Goal: Task Accomplishment & Management: Manage account settings

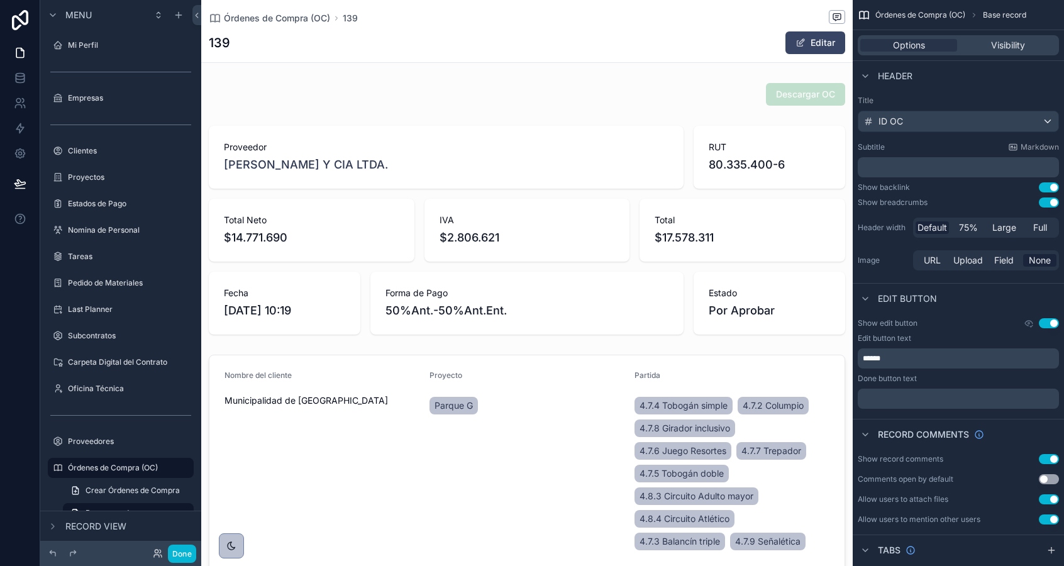
scroll to position [674, 0]
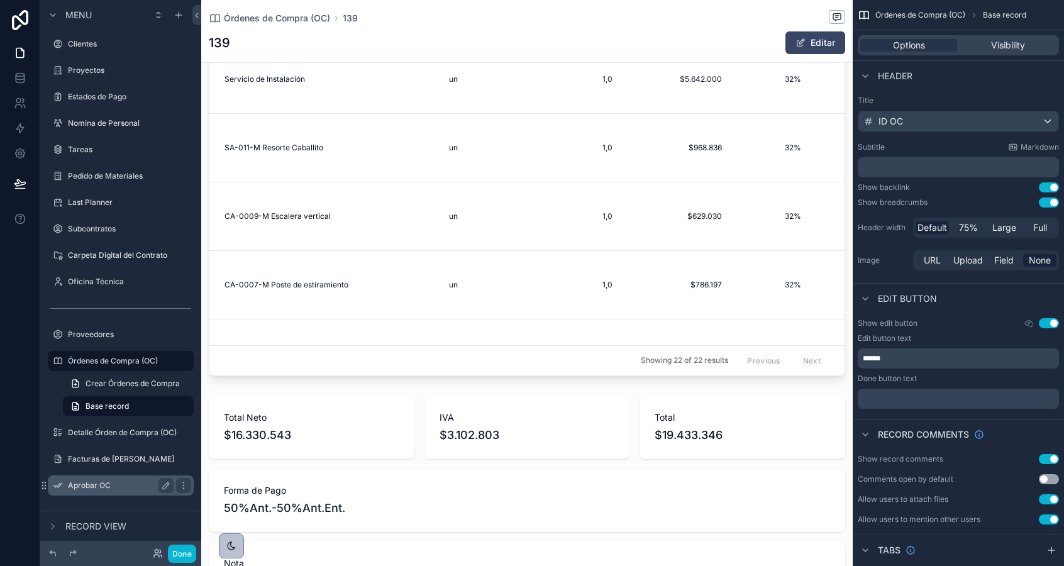
click at [99, 486] on label "Aprobar OC" at bounding box center [118, 486] width 101 height 10
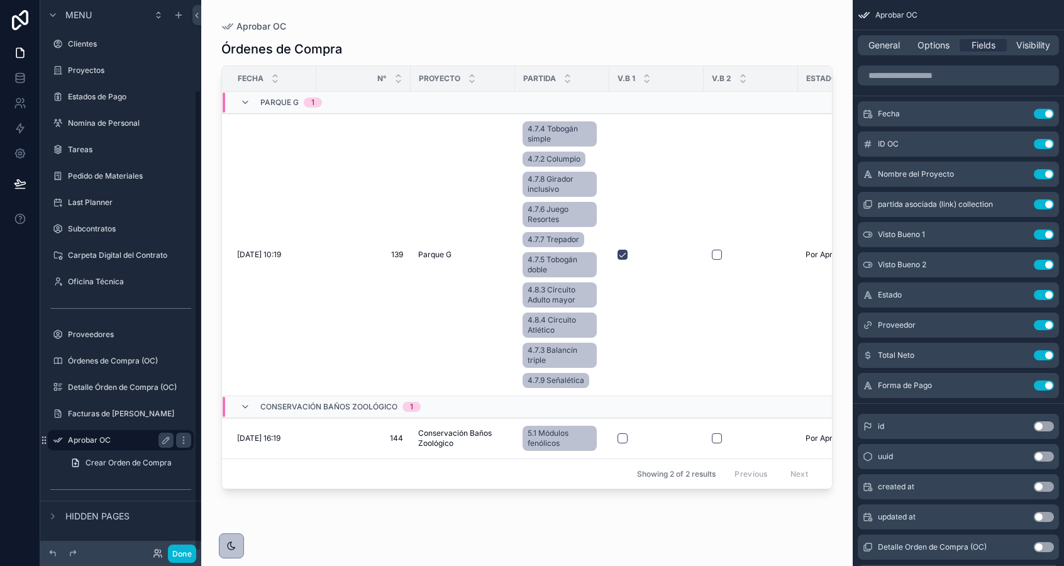
click at [104, 440] on label "Aprobar OC" at bounding box center [118, 440] width 101 height 10
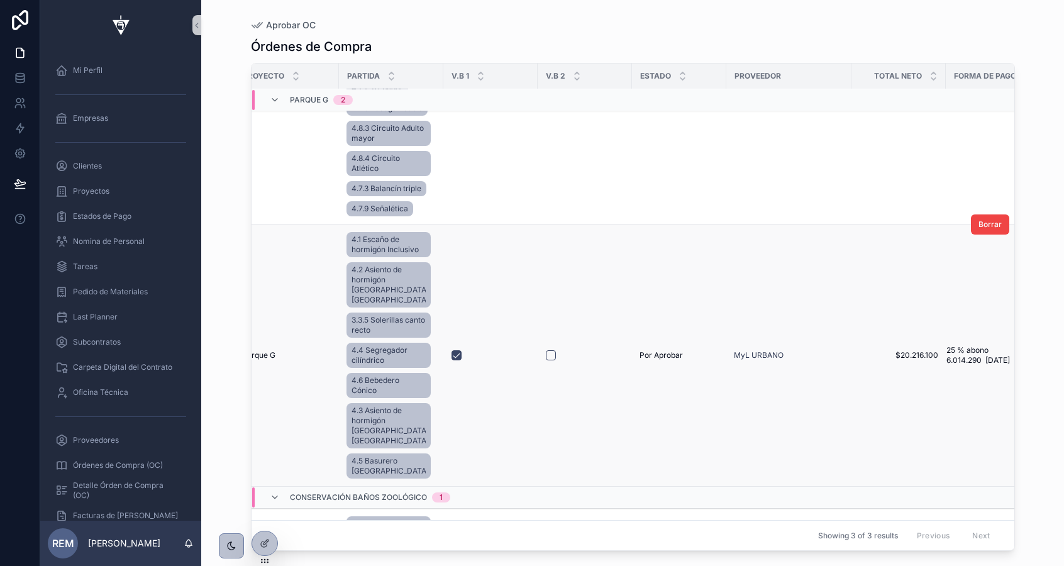
scroll to position [139, 209]
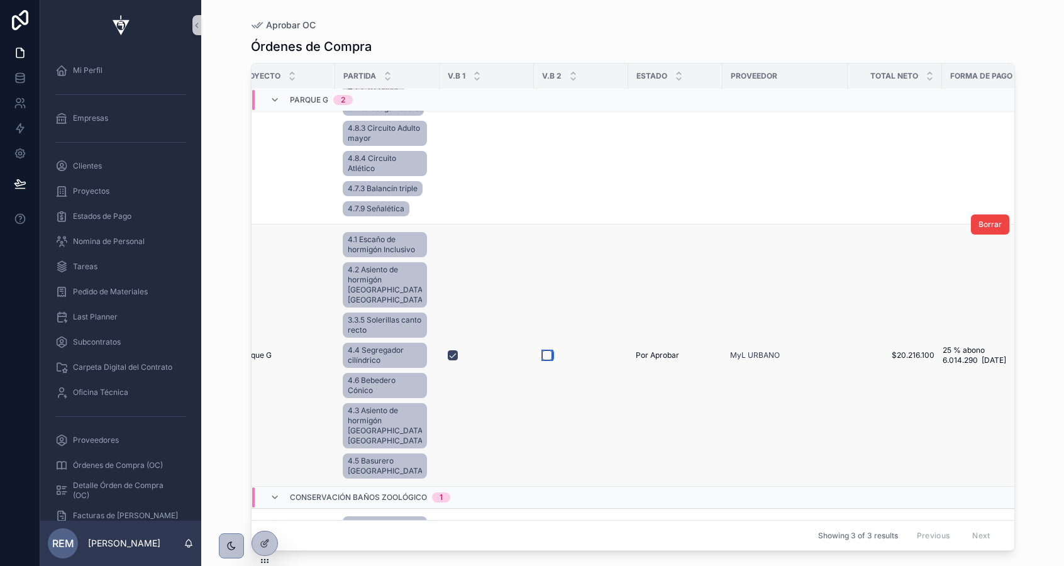
click at [542, 360] on button "scrollable content" at bounding box center [547, 355] width 10 height 10
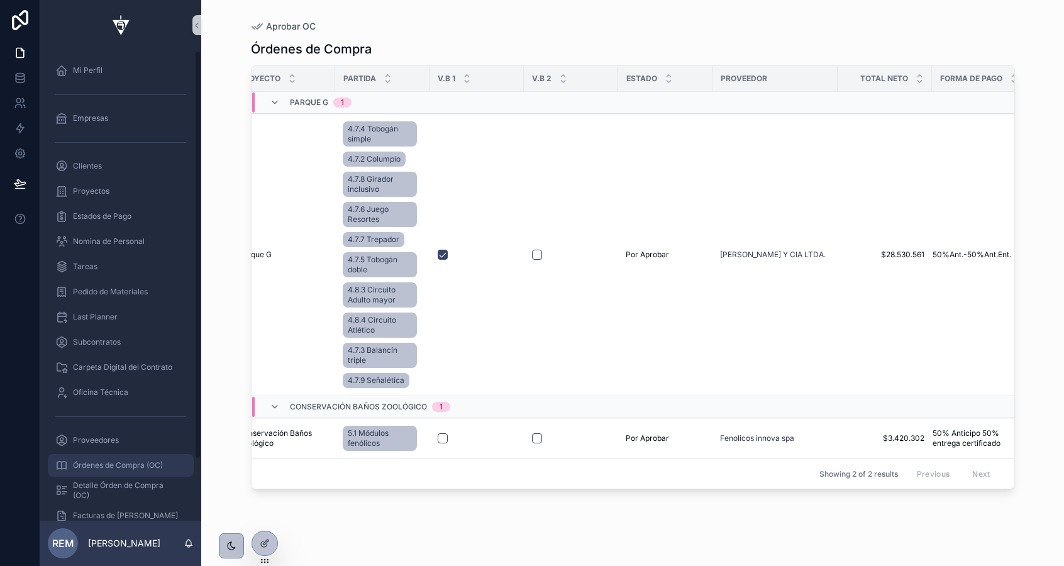
click at [102, 466] on span "Órdenes de Compra (OC)" at bounding box center [118, 465] width 90 height 10
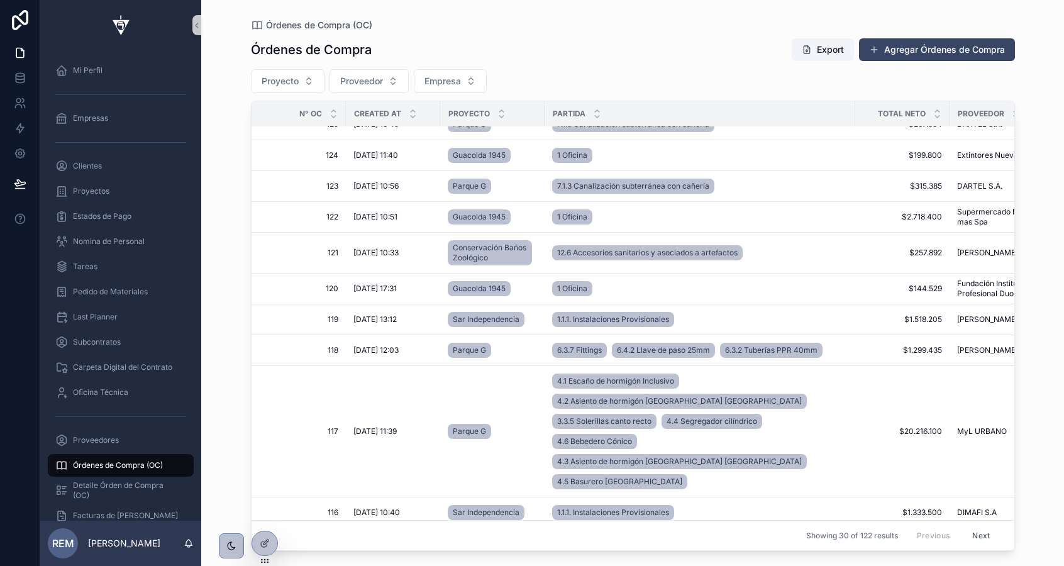
scroll to position [853, 0]
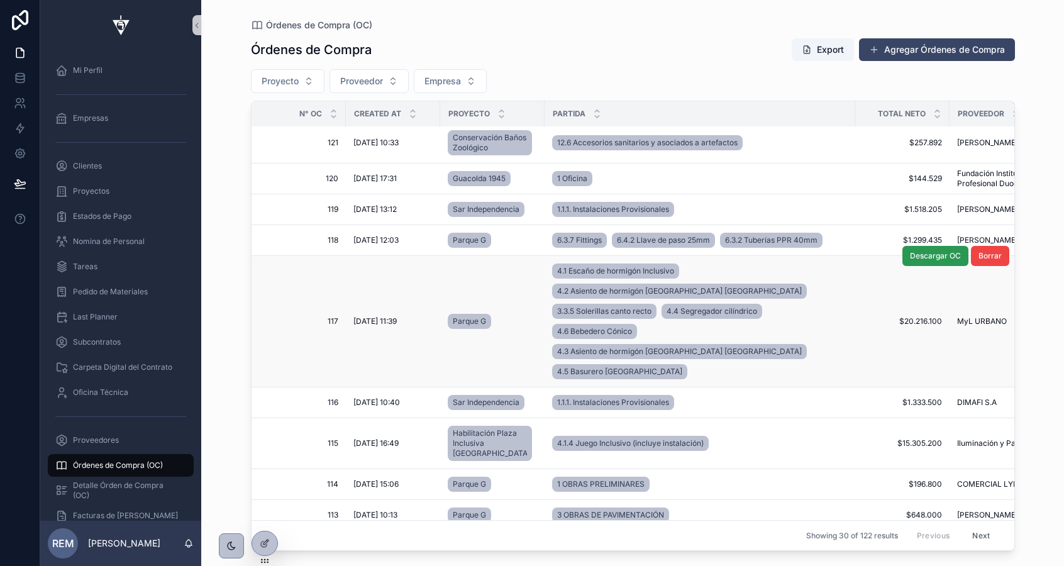
click at [927, 261] on span "Descargar OC" at bounding box center [935, 256] width 51 height 10
click at [140, 464] on span "Órdenes de Compra (OC)" at bounding box center [118, 465] width 90 height 10
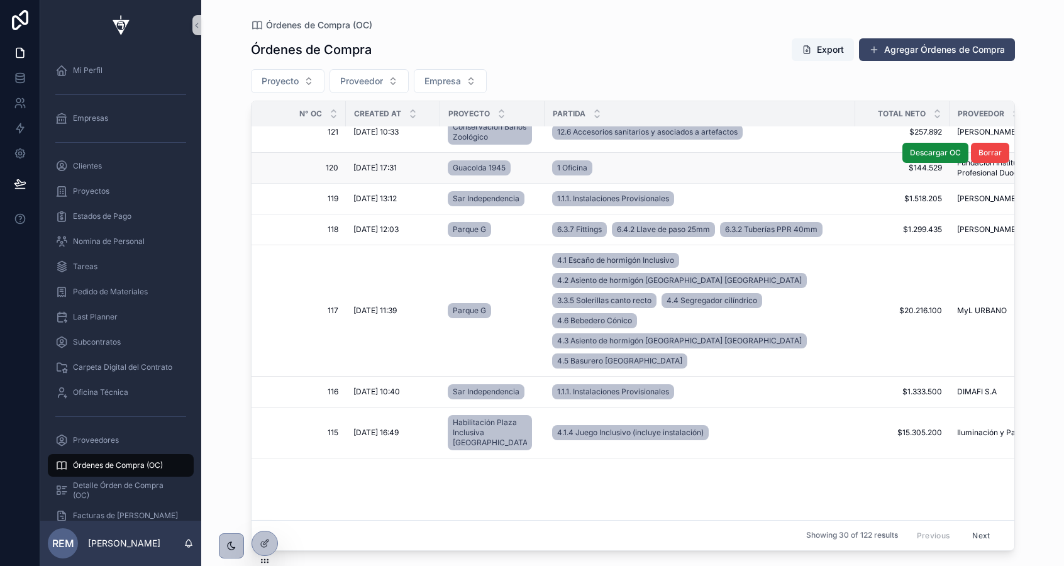
scroll to position [0, 0]
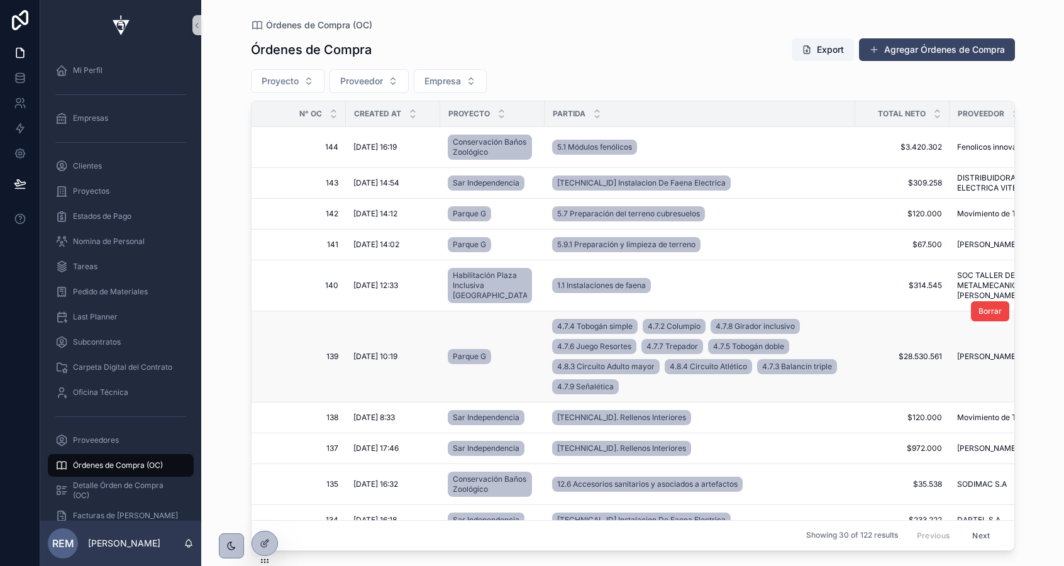
click at [329, 362] on span "139" at bounding box center [303, 357] width 72 height 10
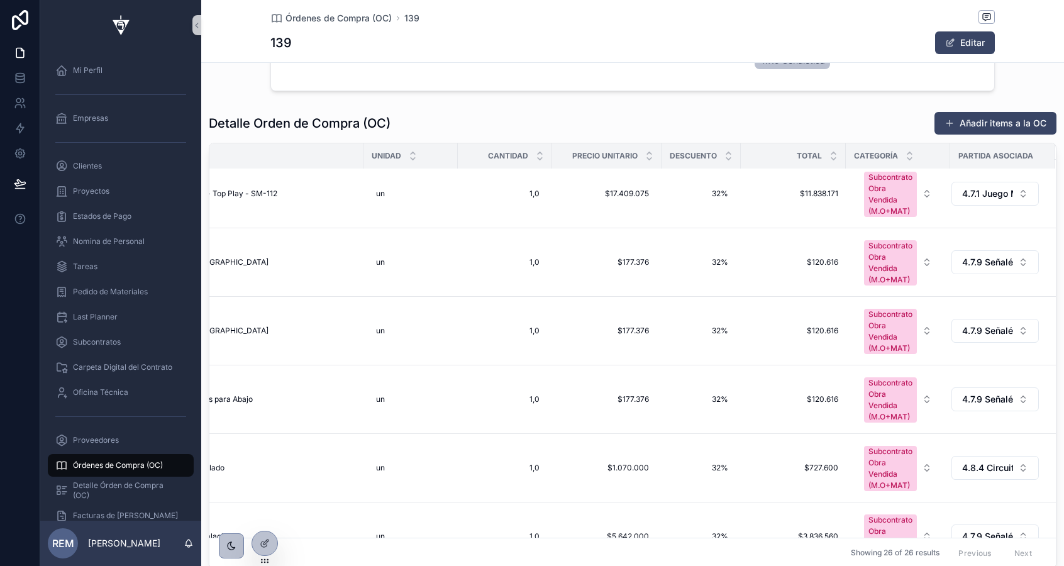
scroll to position [0, 73]
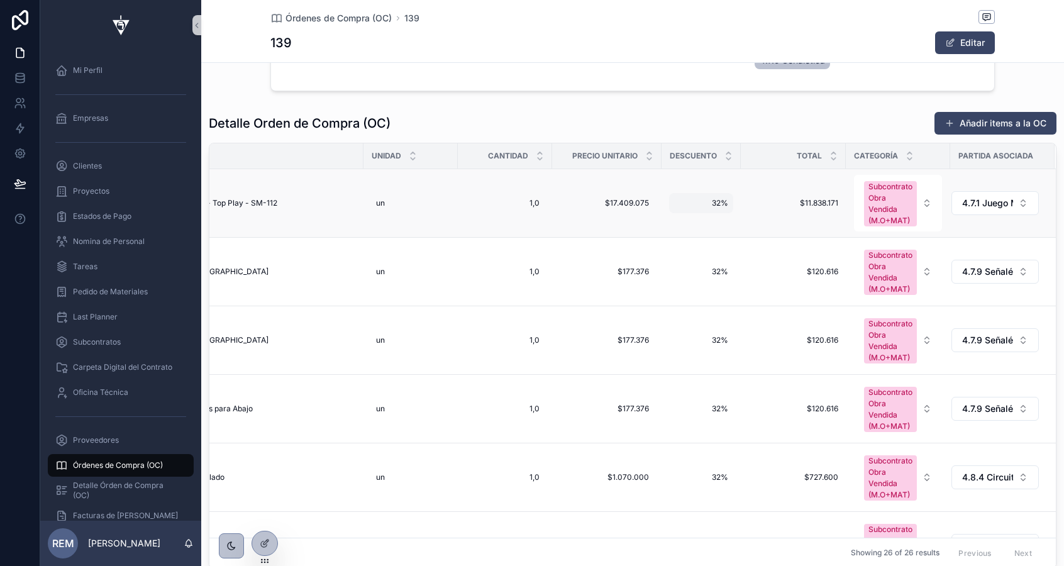
click at [715, 204] on span "32%" at bounding box center [701, 203] width 54 height 10
type input "***"
click at [830, 223] on icon "scrollable content" at bounding box center [828, 221] width 10 height 10
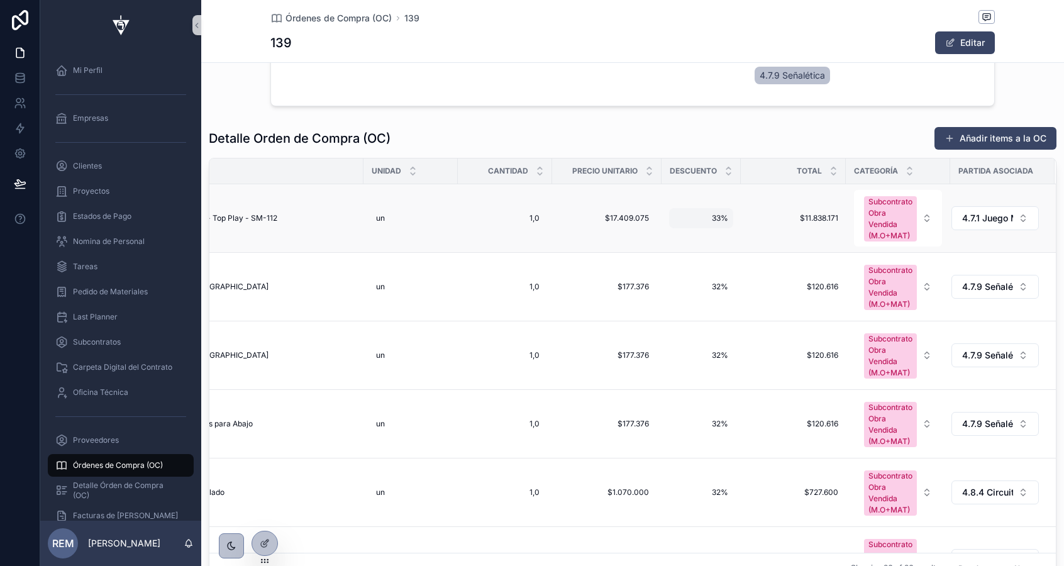
click at [716, 218] on span "33%" at bounding box center [701, 218] width 54 height 10
type input "**"
type input "***"
click at [827, 237] on icon "scrollable content" at bounding box center [828, 235] width 6 height 4
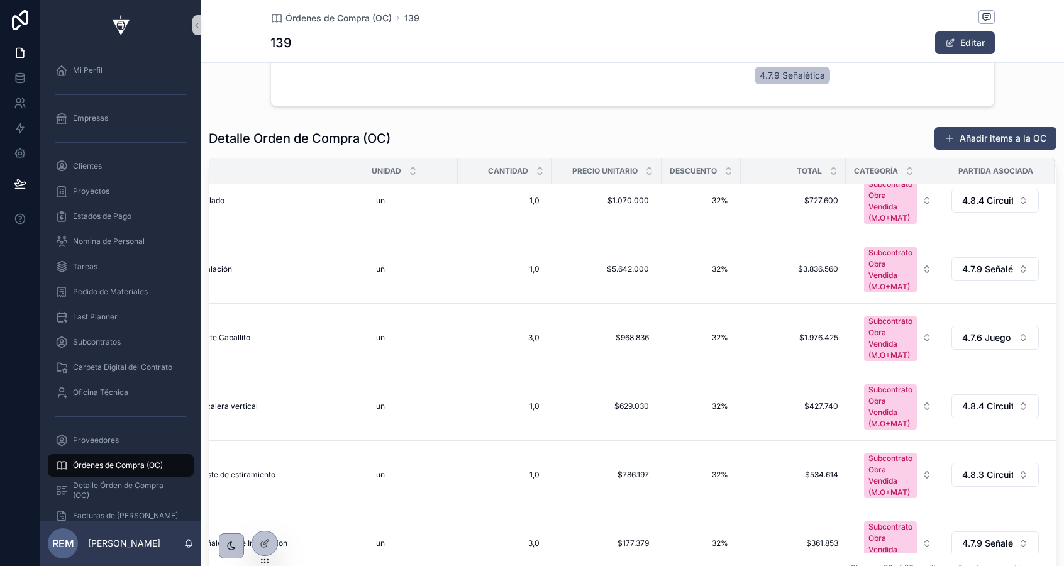
scroll to position [252, 73]
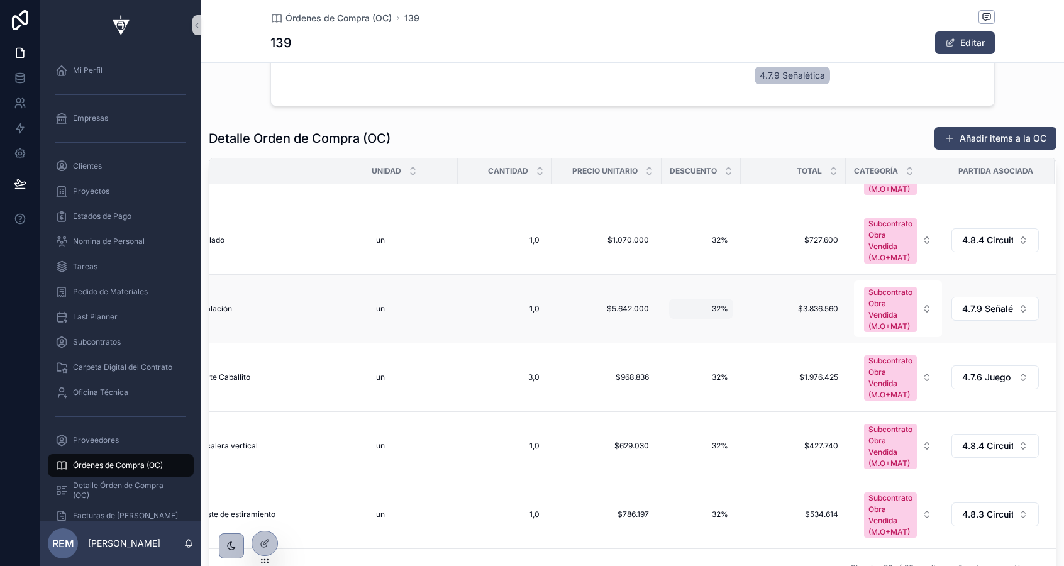
click at [717, 309] on span "32%" at bounding box center [701, 309] width 54 height 10
type input "***"
click at [715, 313] on span "32%" at bounding box center [701, 309] width 54 height 10
click at [827, 325] on icon "scrollable content" at bounding box center [828, 326] width 10 height 10
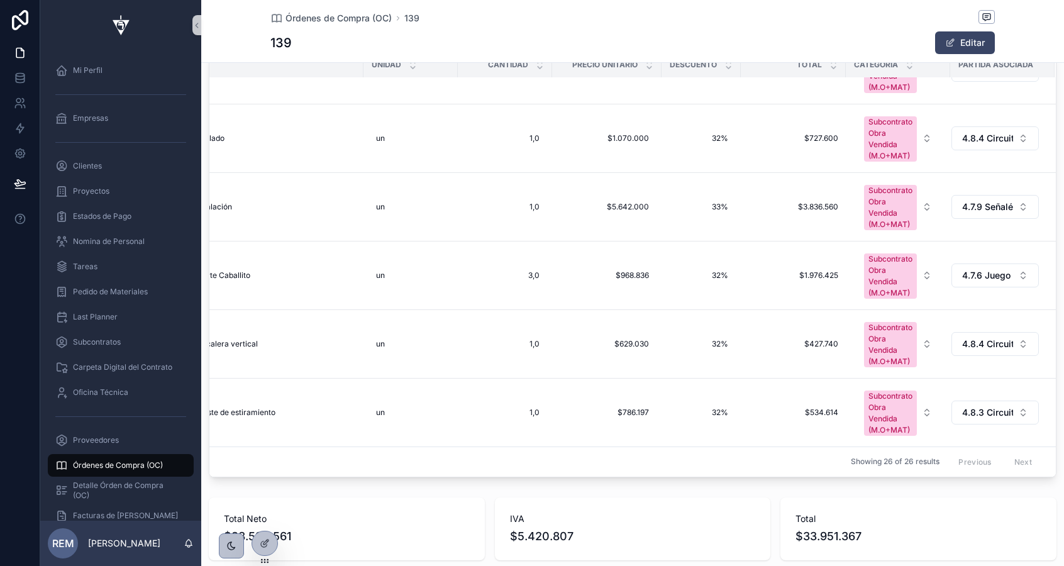
scroll to position [233, 73]
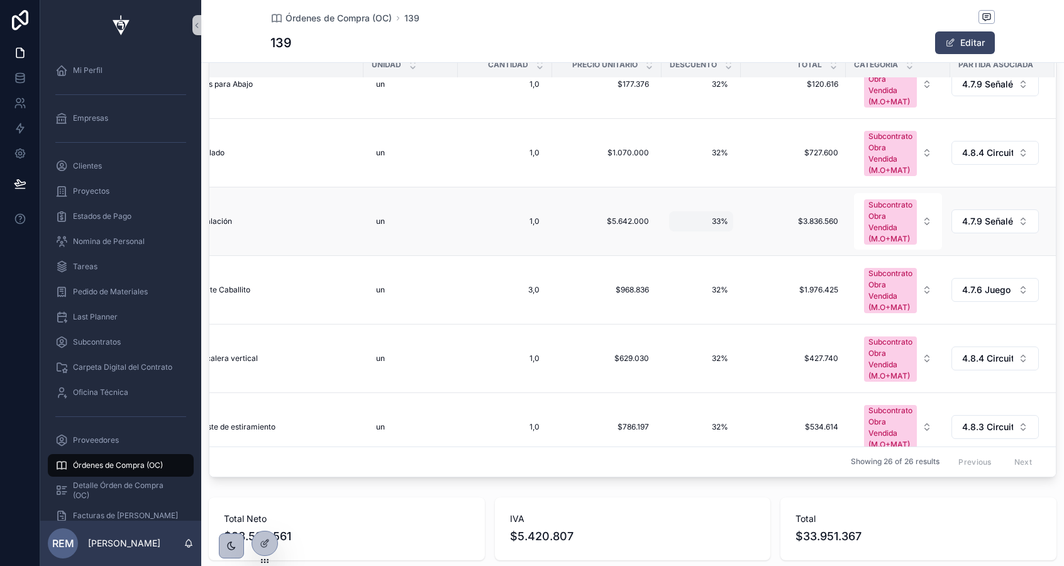
click at [715, 216] on span "33%" at bounding box center [701, 221] width 54 height 10
click at [715, 225] on span "33%" at bounding box center [701, 221] width 54 height 10
type input "***"
click button "scrollable content" at bounding box center [828, 238] width 15 height 15
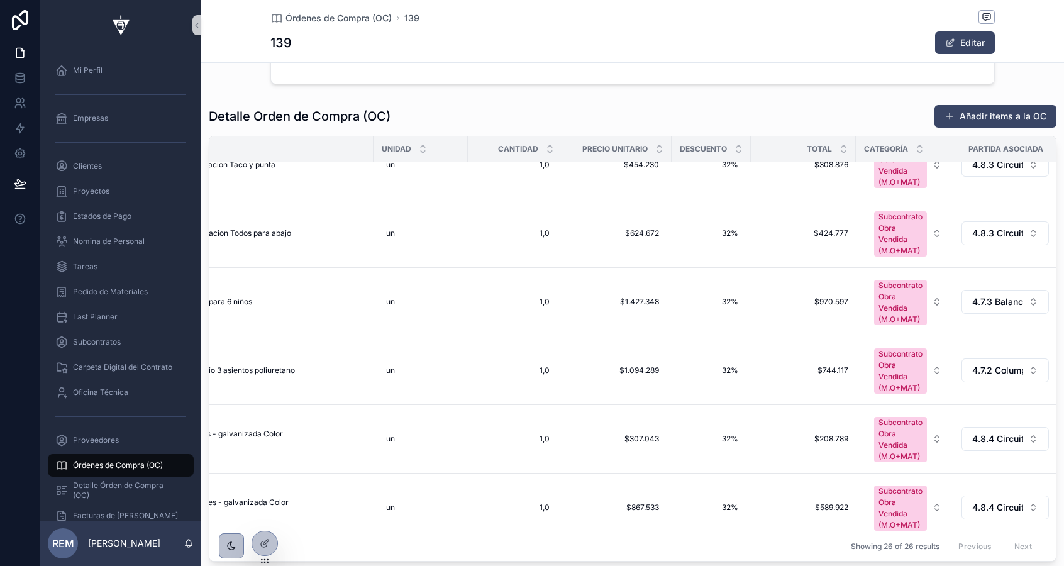
scroll to position [850, 73]
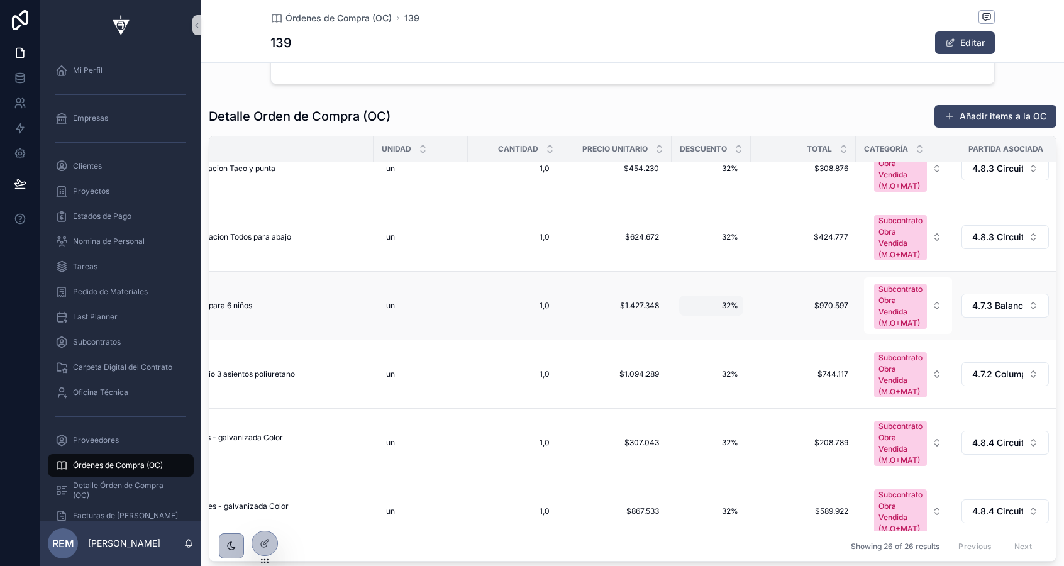
click at [730, 308] on span "32%" at bounding box center [711, 306] width 54 height 10
type input "***"
click at [839, 325] on icon "scrollable content" at bounding box center [838, 323] width 10 height 10
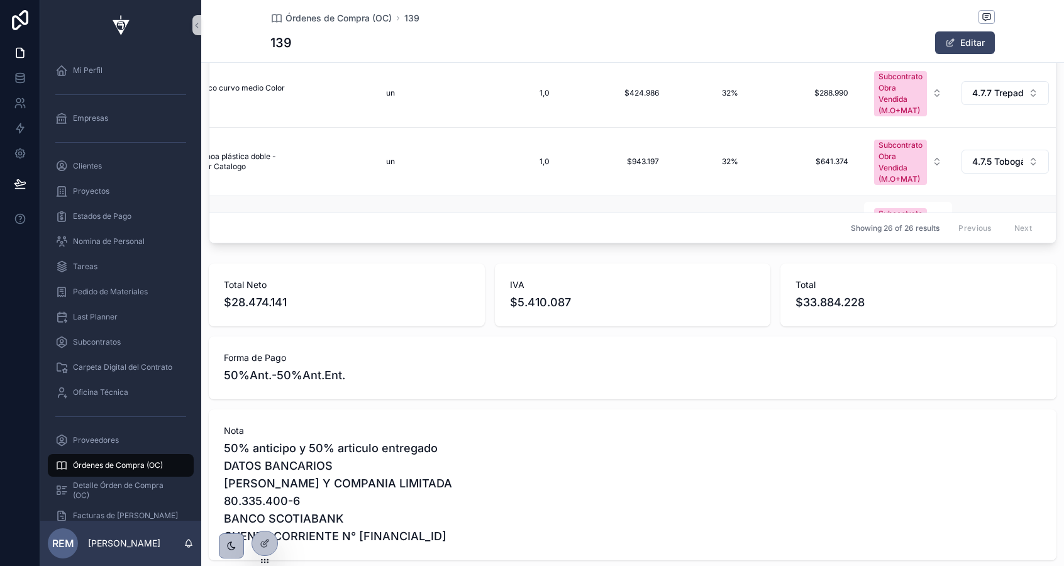
scroll to position [1352, 73]
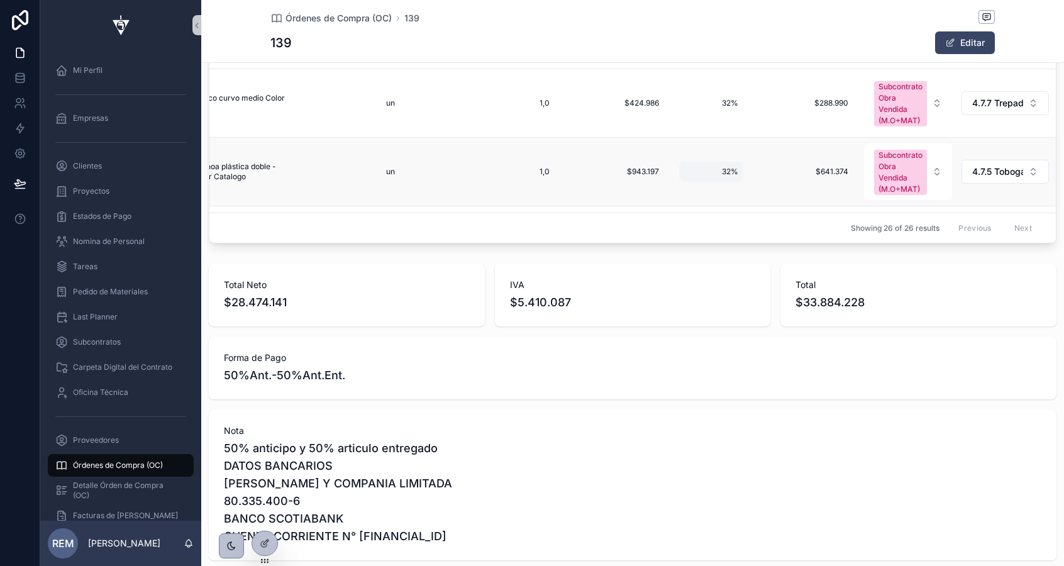
click at [725, 165] on div "32% 32%" at bounding box center [711, 172] width 64 height 20
type input "***"
click at [835, 189] on icon "scrollable content" at bounding box center [838, 189] width 6 height 4
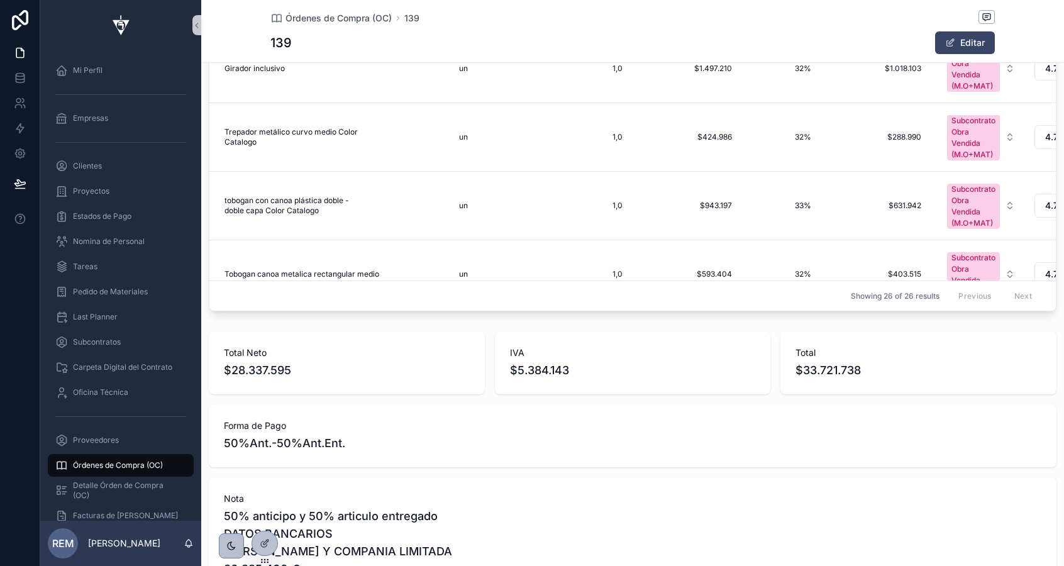
scroll to position [1413, 0]
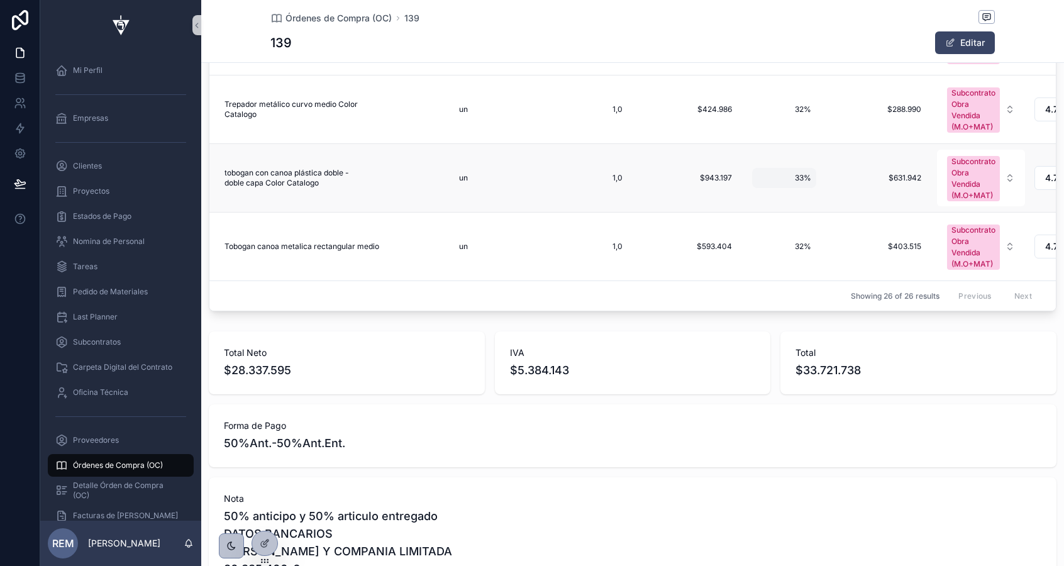
click at [800, 176] on span "33%" at bounding box center [784, 178] width 54 height 10
type input "***"
click at [910, 192] on icon "scrollable content" at bounding box center [911, 195] width 10 height 10
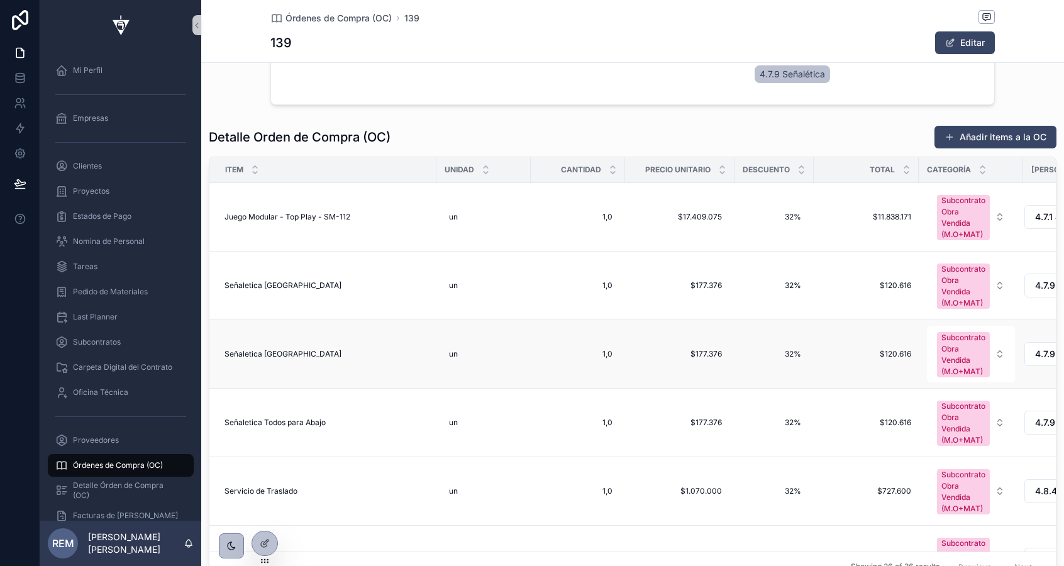
scroll to position [416, 0]
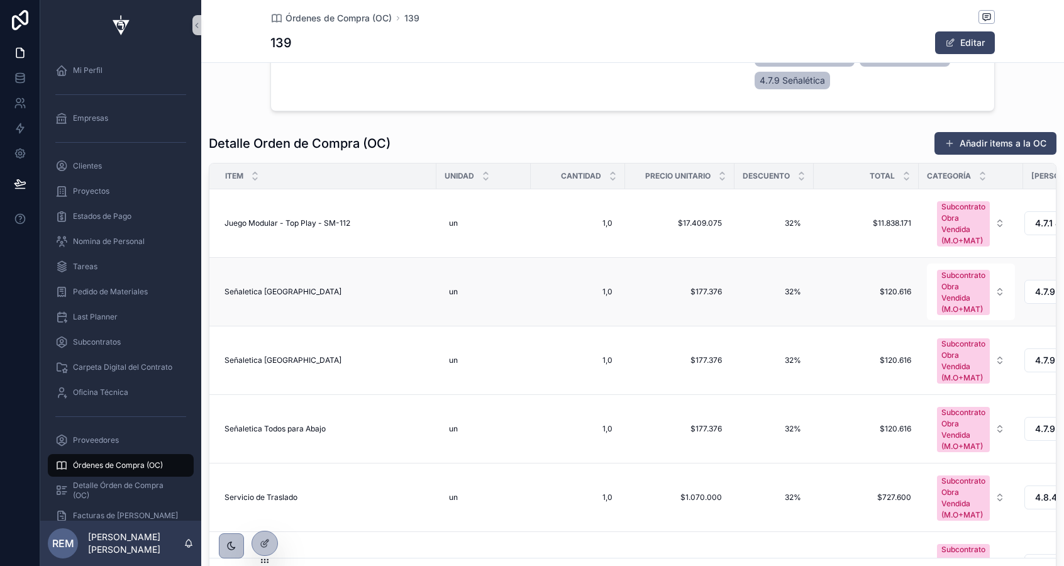
click at [721, 313] on td "$177.376 $177.376" at bounding box center [679, 292] width 109 height 69
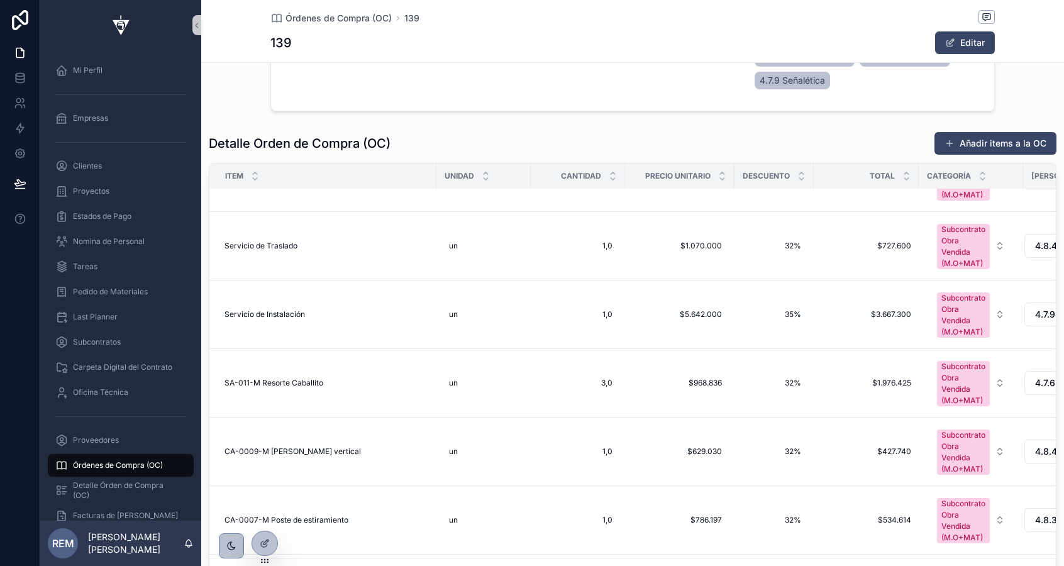
scroll to position [258, 0]
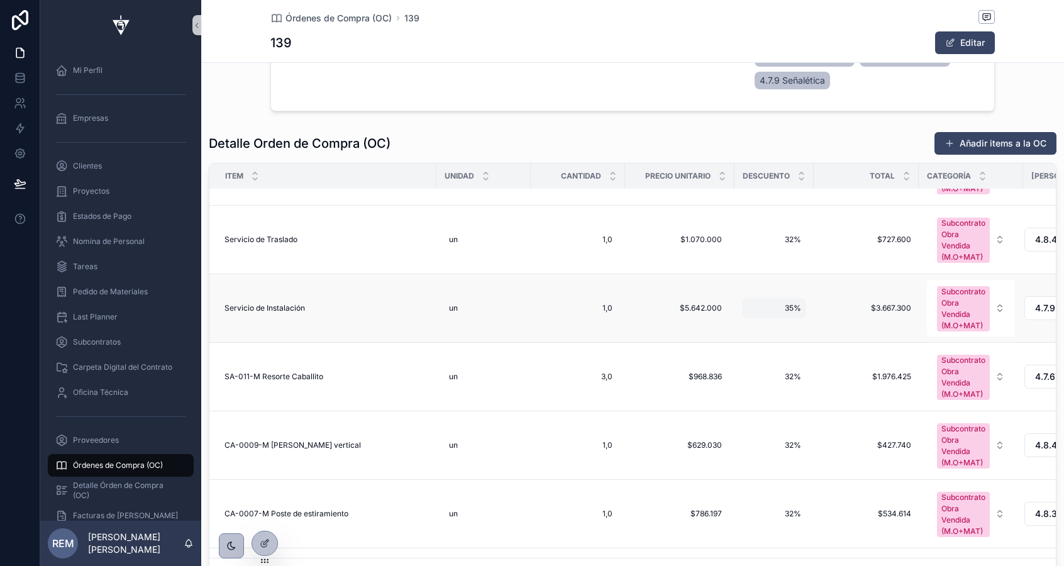
click at [789, 308] on span "35%" at bounding box center [774, 308] width 54 height 10
type input "***"
click at [904, 324] on icon "scrollable content" at bounding box center [901, 325] width 6 height 4
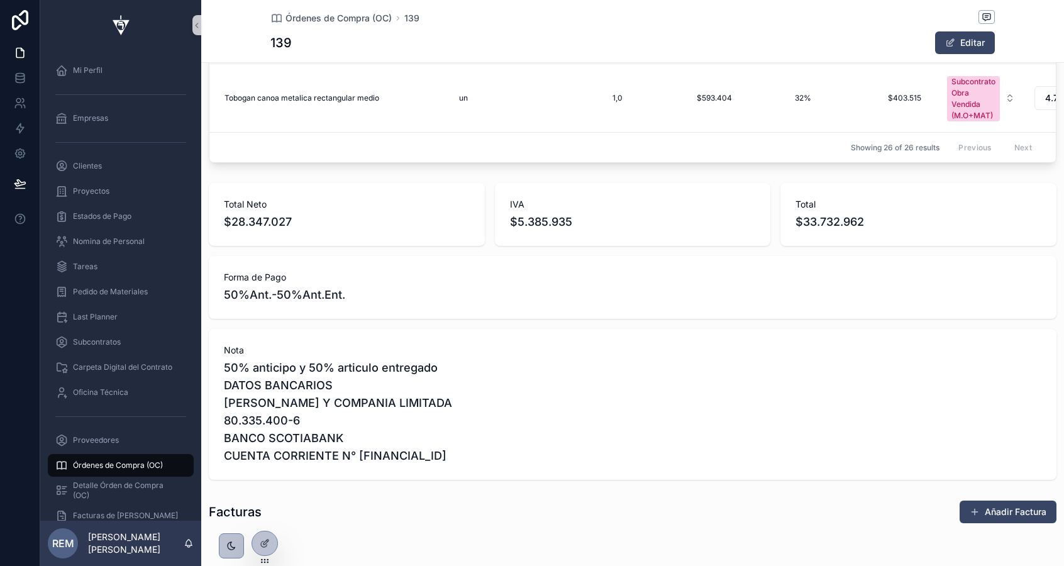
scroll to position [827, 0]
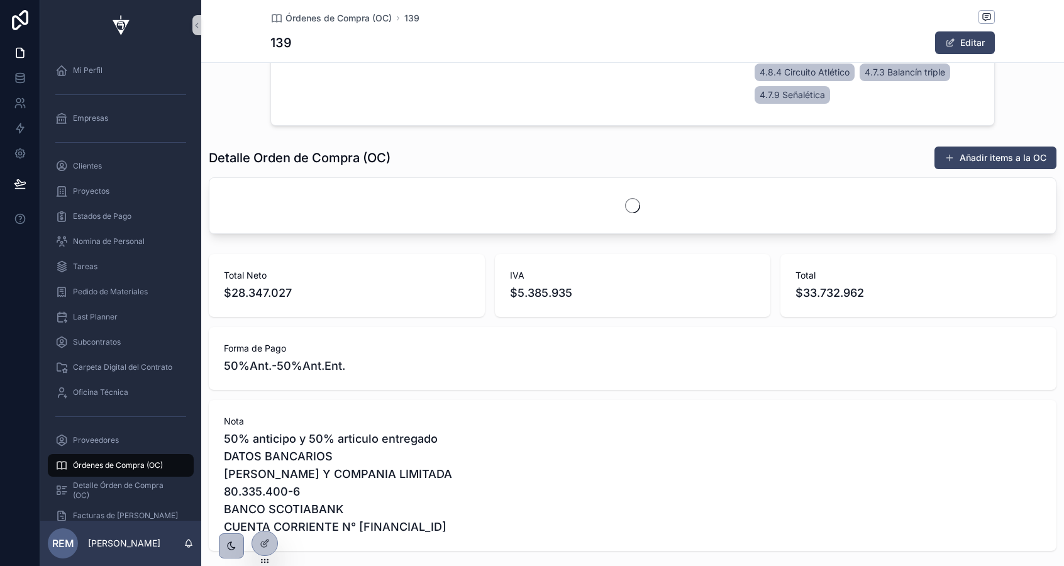
scroll to position [399, 0]
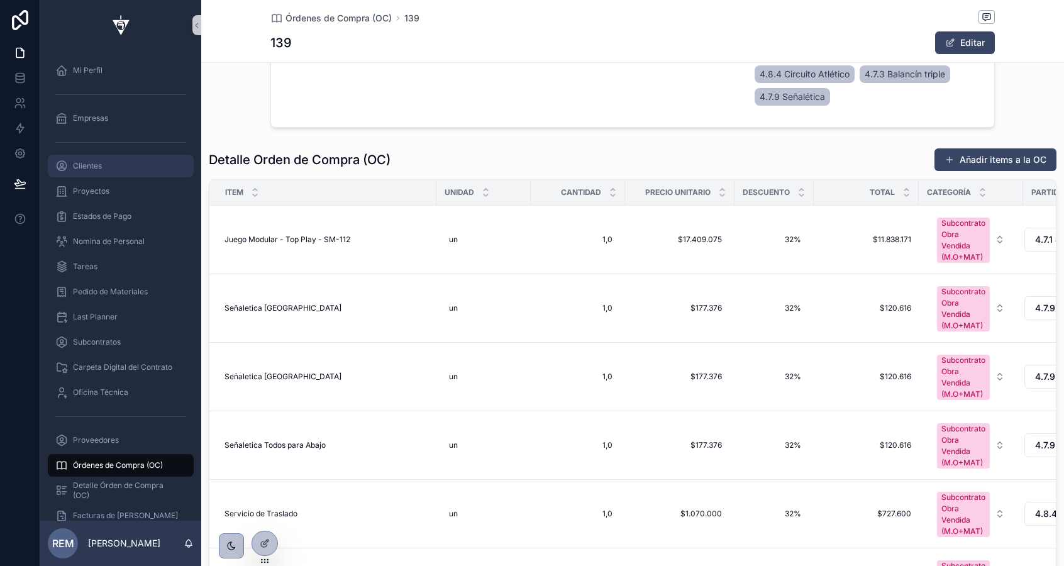
click at [76, 170] on span "Clientes" at bounding box center [87, 166] width 29 height 10
